Goal: Information Seeking & Learning: Check status

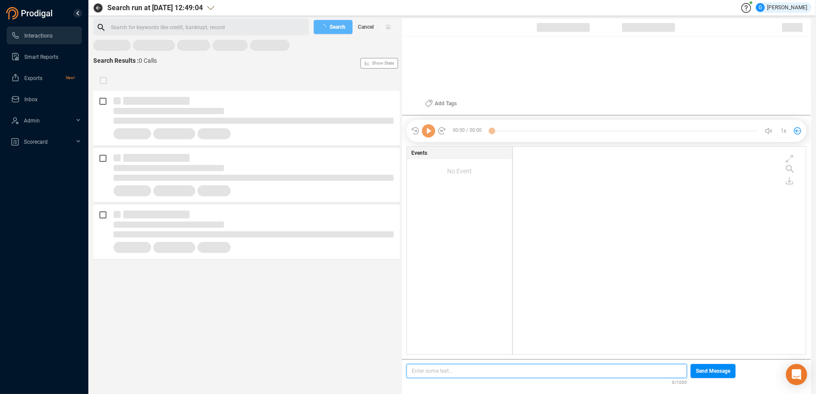
scroll to position [200, 285]
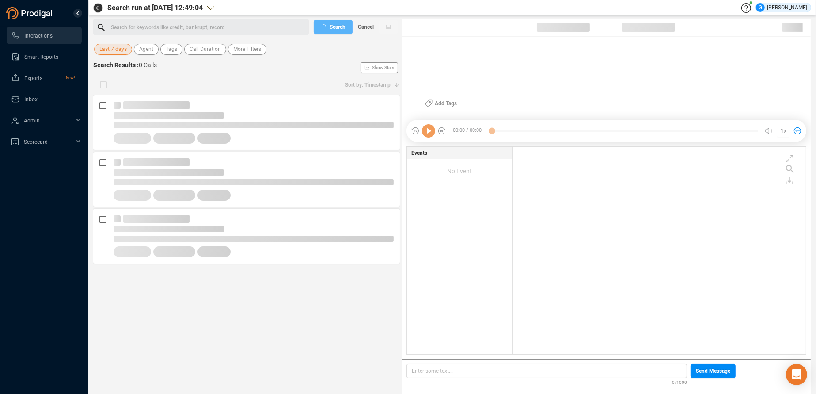
click at [118, 48] on span "Last 7 days" at bounding box center [112, 49] width 27 height 11
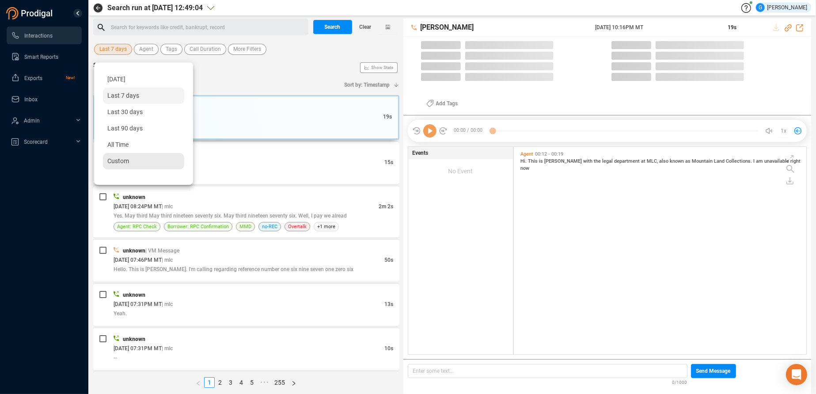
click at [119, 162] on span "Custom" at bounding box center [118, 160] width 22 height 7
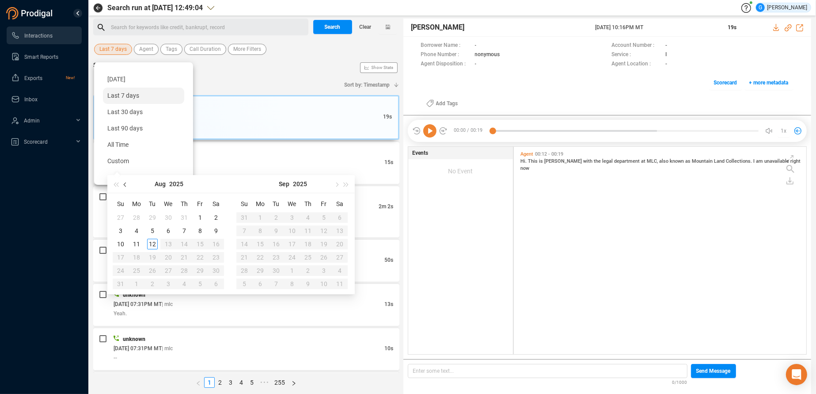
click at [125, 184] on span "button" at bounding box center [126, 184] width 4 height 4
type input "[DATE]"
click at [201, 257] on div "25" at bounding box center [200, 257] width 11 height 11
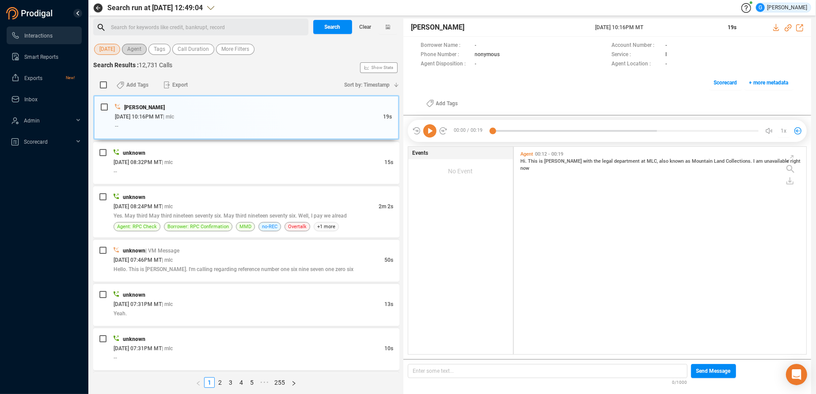
click at [141, 49] on button "Agent" at bounding box center [134, 49] width 25 height 11
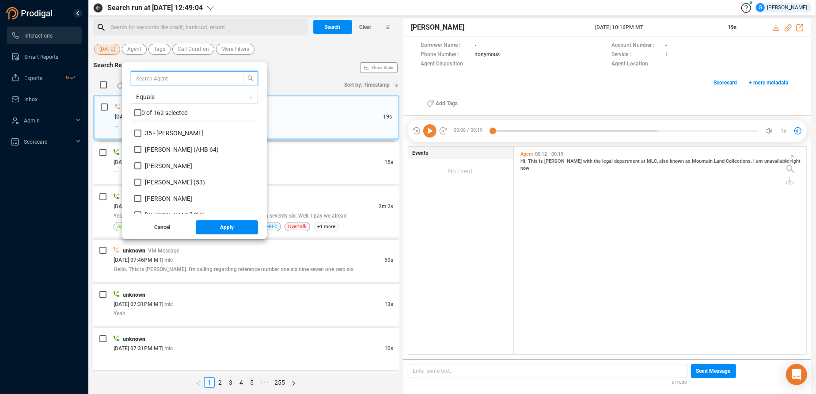
scroll to position [77, 116]
type input "lui"
click at [137, 112] on input "checkbox" at bounding box center [137, 112] width 7 height 7
checkbox input "true"
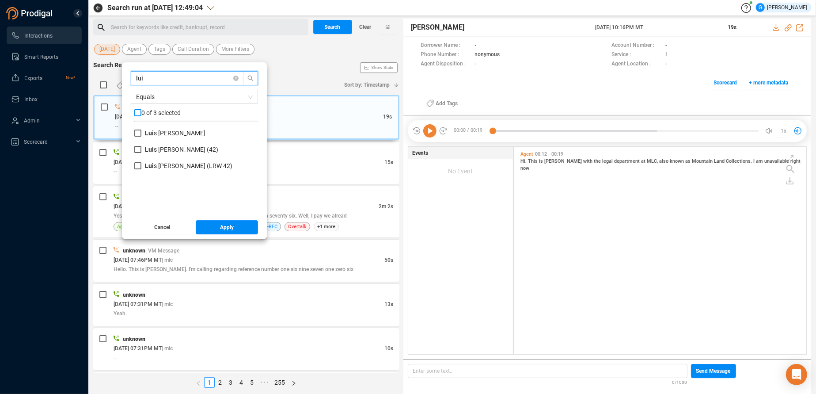
checkbox input "true"
click at [208, 224] on button "Apply" at bounding box center [227, 227] width 63 height 14
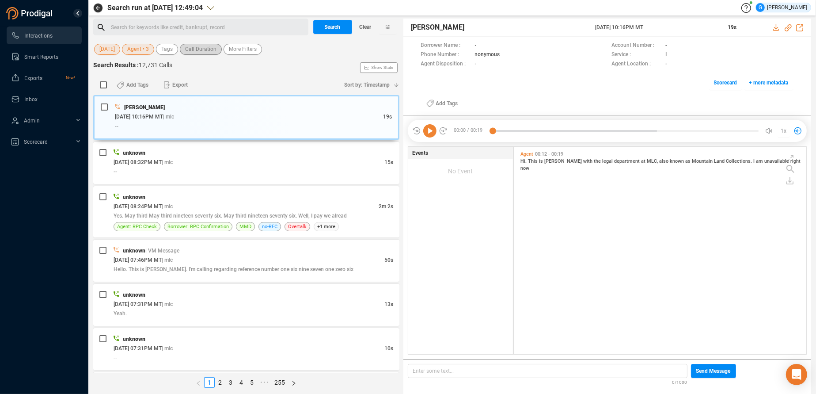
click at [198, 49] on span "Call Duration" at bounding box center [200, 49] width 31 height 11
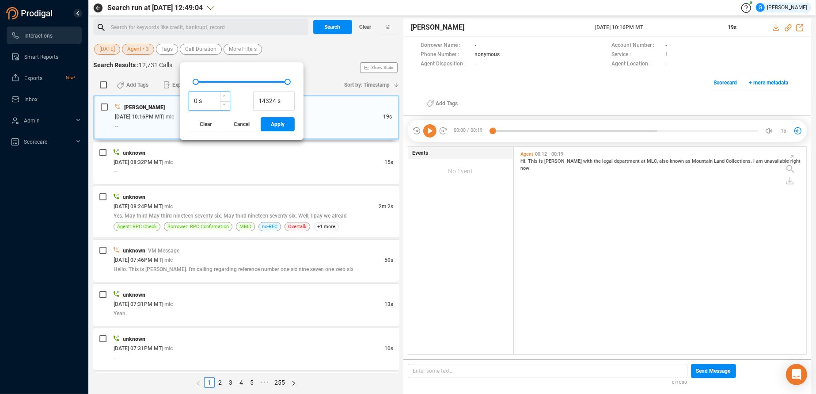
drag, startPoint x: 195, startPoint y: 98, endPoint x: 186, endPoint y: 99, distance: 8.9
click at [189, 99] on input "0 s" at bounding box center [209, 101] width 41 height 13
type input "700 s"
click at [279, 128] on span "Apply" at bounding box center [278, 124] width 14 height 14
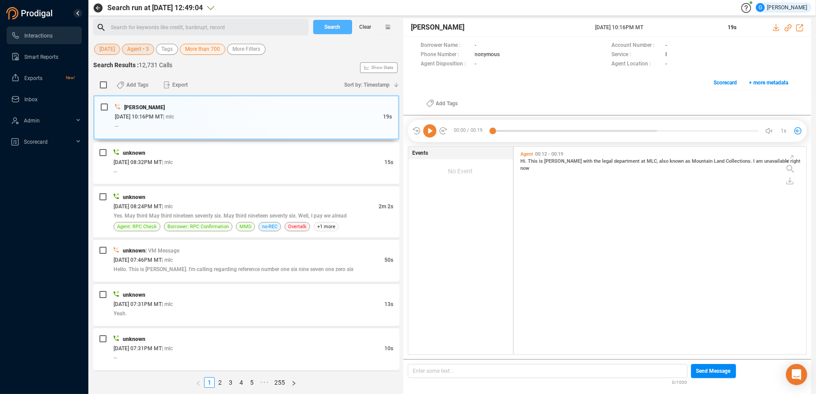
click at [331, 24] on span "Search" at bounding box center [333, 27] width 16 height 14
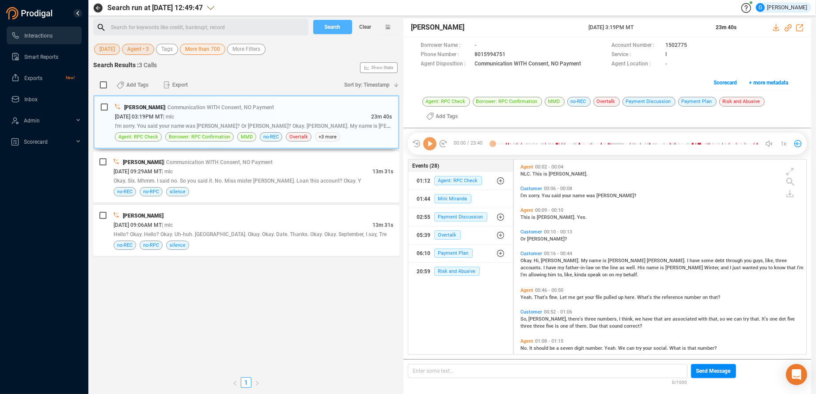
scroll to position [187, 285]
click at [367, 187] on div "no-REC no-RPC silence" at bounding box center [254, 191] width 280 height 9
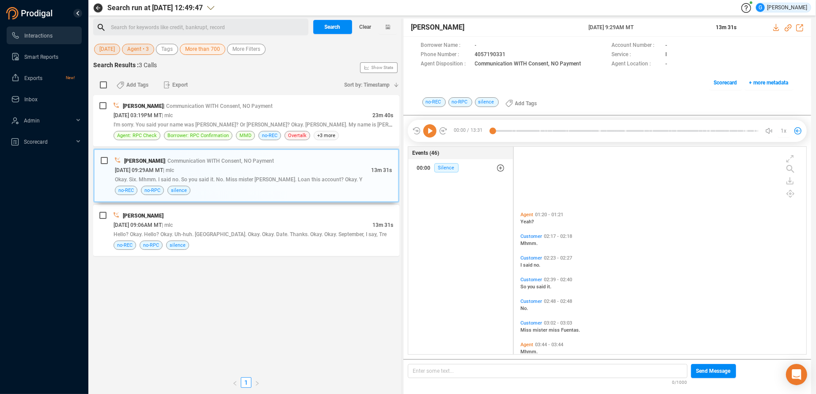
scroll to position [133, 0]
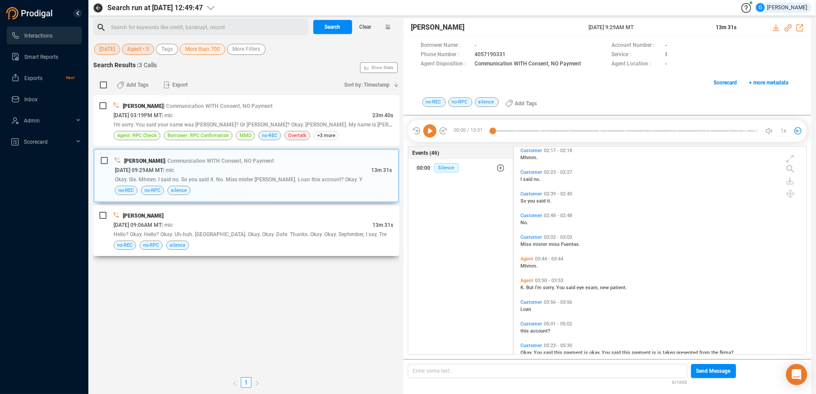
click at [317, 209] on div "[PERSON_NAME] [DATE] 09:06AM MT | mlc 13m 31s Hello? Okay. Hello? Okay. Uh-huh.…" at bounding box center [246, 230] width 306 height 51
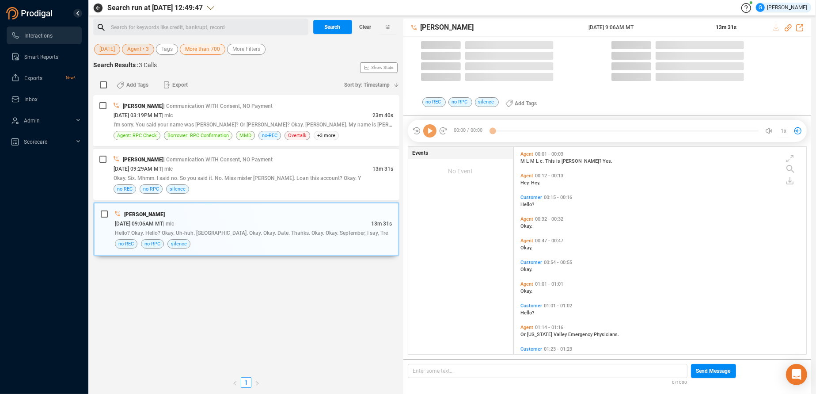
scroll to position [200, 285]
